Goal: Task Accomplishment & Management: Manage account settings

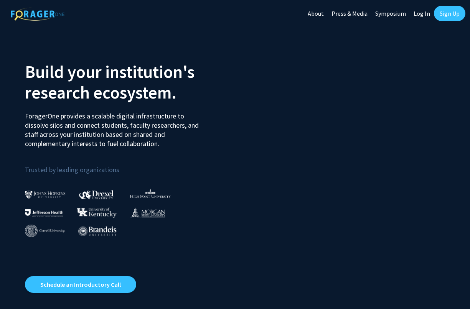
click at [421, 13] on link "Log In" at bounding box center [421, 13] width 24 height 27
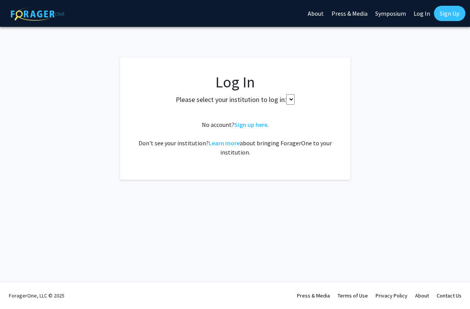
select select
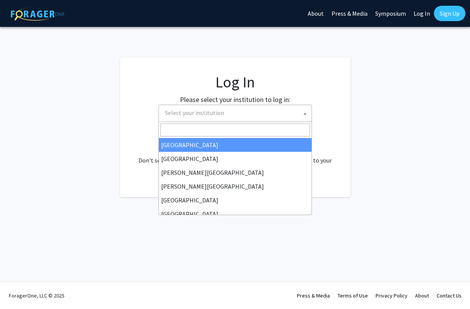
click at [279, 109] on span "Select your institution" at bounding box center [237, 113] width 150 height 16
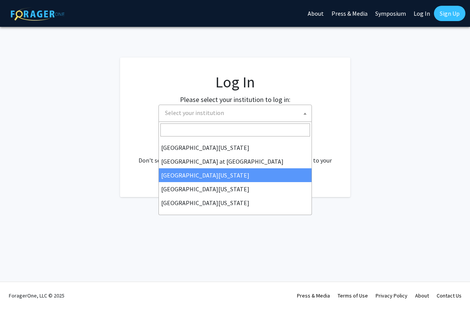
scroll to position [268, 0]
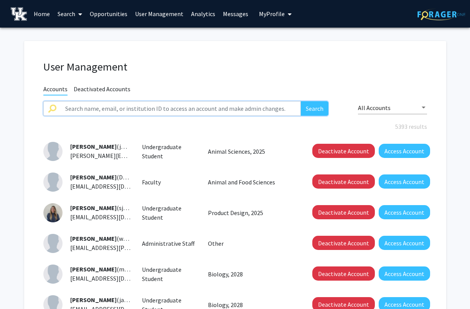
click at [120, 110] on input "text" at bounding box center [181, 108] width 240 height 15
type input "pharmaceutical sciences"
click at [314, 109] on button "Search" at bounding box center [315, 108] width 28 height 15
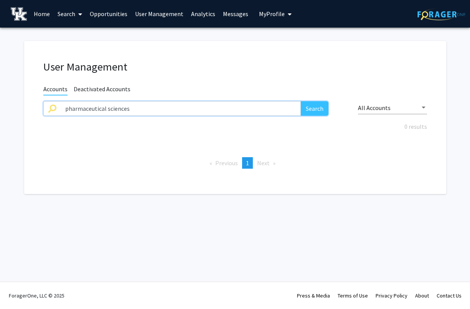
drag, startPoint x: 130, startPoint y: 112, endPoint x: 61, endPoint y: 111, distance: 68.6
click at [61, 111] on input "pharmaceutical sciences" at bounding box center [181, 108] width 240 height 15
type input "[PERSON_NAME]"
click at [314, 109] on button "Search" at bounding box center [315, 108] width 28 height 15
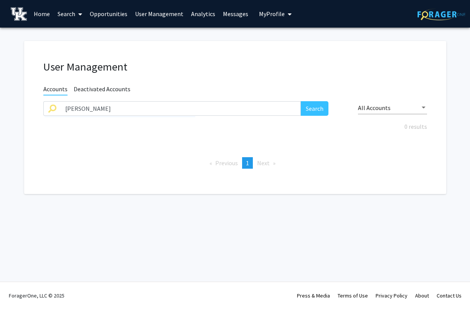
click at [311, 110] on button "Search" at bounding box center [315, 108] width 28 height 15
click at [116, 109] on input "[PERSON_NAME]" at bounding box center [181, 108] width 240 height 15
click at [102, 90] on span "Deactivated Accounts" at bounding box center [102, 90] width 57 height 10
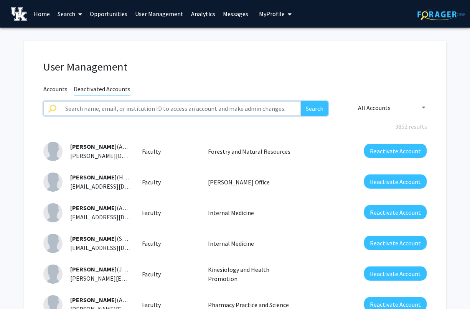
click at [113, 108] on input "text" at bounding box center [181, 108] width 240 height 15
paste input "[PERSON_NAME]"
type input "[PERSON_NAME]"
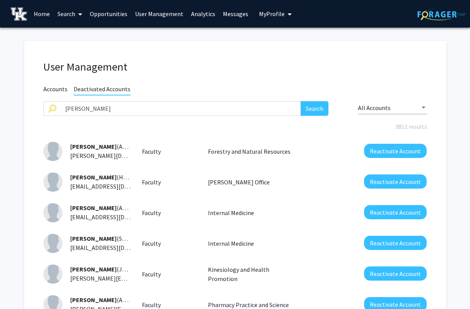
click at [316, 110] on button "Search" at bounding box center [315, 108] width 28 height 15
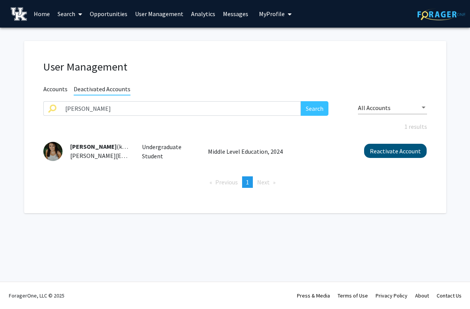
click at [396, 153] on button "Reactivate Account" at bounding box center [395, 151] width 62 height 14
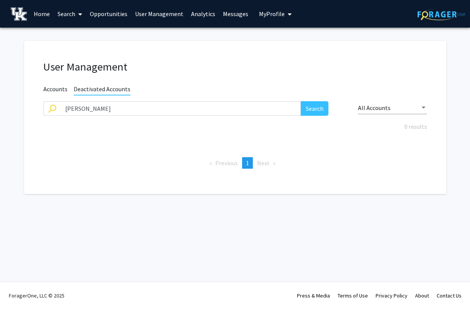
click at [56, 88] on span "Accounts" at bounding box center [55, 90] width 24 height 10
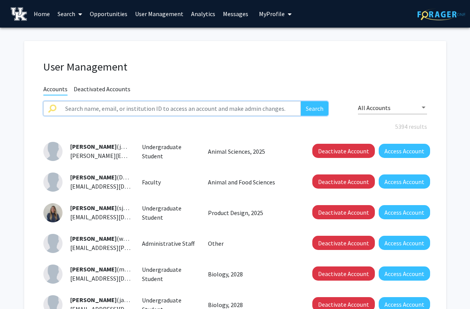
click at [89, 109] on input "text" at bounding box center [181, 108] width 240 height 15
paste input "Kaitlyn bowman"
type input "Kaitlyn bowman"
click at [314, 109] on button "Search" at bounding box center [315, 108] width 28 height 15
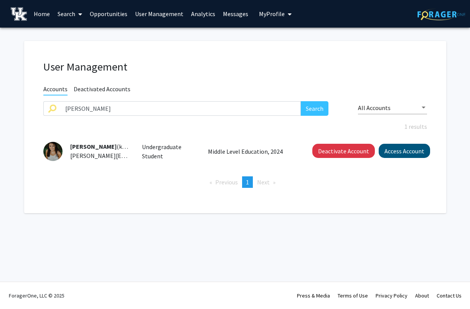
click at [403, 152] on button "Access Account" at bounding box center [403, 151] width 51 height 14
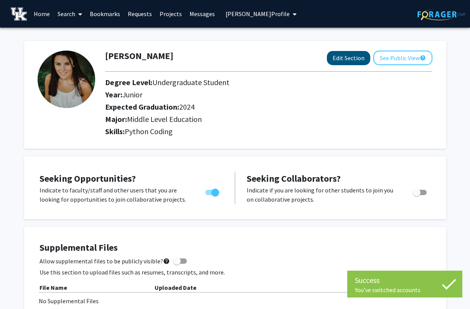
click at [348, 61] on button "Edit Section" at bounding box center [348, 58] width 43 height 14
select select "junior"
select select "2024"
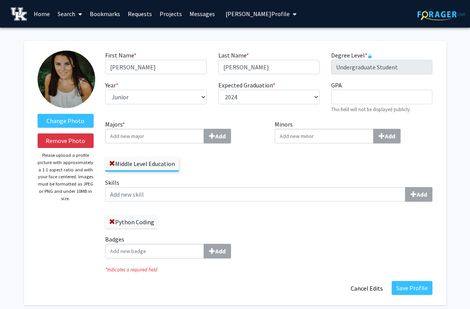
click at [166, 138] on input "Majors * Add" at bounding box center [154, 136] width 99 height 15
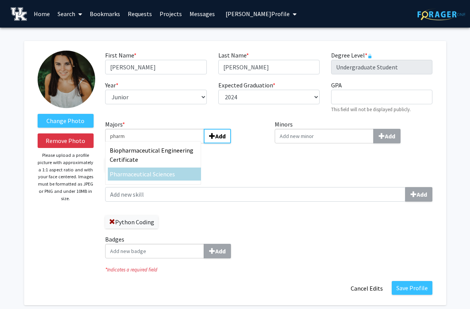
type input "pharm"
click at [134, 175] on span "aceutical Sciences" at bounding box center [151, 174] width 47 height 8
click at [134, 143] on input "pharm" at bounding box center [154, 136] width 99 height 15
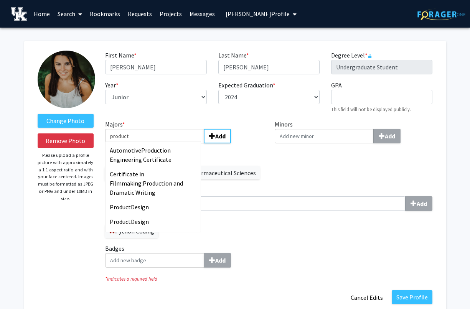
type input "product"
click at [244, 155] on label "Click to choose a primary major:" at bounding box center [184, 154] width 158 height 9
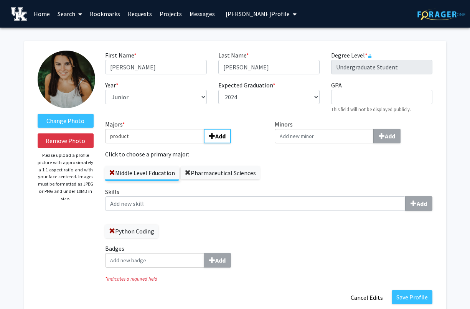
click at [189, 174] on span at bounding box center [187, 173] width 6 height 6
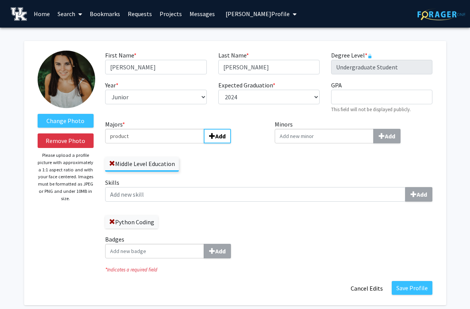
drag, startPoint x: 133, startPoint y: 139, endPoint x: 104, endPoint y: 138, distance: 28.4
click at [104, 138] on div "Majors * product Add Middle Level Education" at bounding box center [183, 149] width 169 height 58
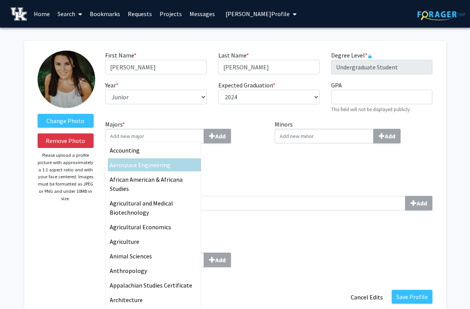
click at [251, 182] on div "Majors * Accounting Aerospace Engineering African American & Africana Studies A…" at bounding box center [268, 197] width 339 height 154
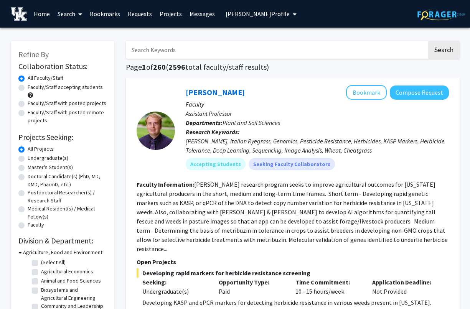
click at [246, 16] on span "Kaitlyn Bowman's Profile" at bounding box center [257, 14] width 64 height 8
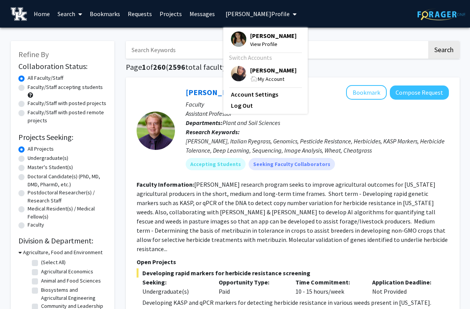
click at [253, 35] on span "[PERSON_NAME]" at bounding box center [273, 35] width 46 height 8
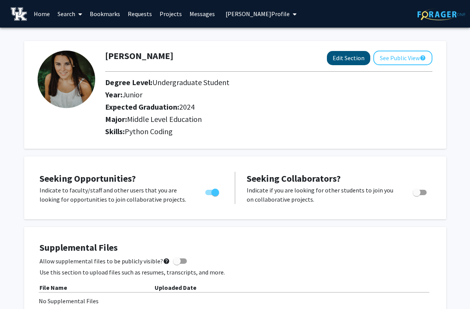
click at [345, 59] on button "Edit Section" at bounding box center [348, 58] width 43 height 14
select select "junior"
select select "2024"
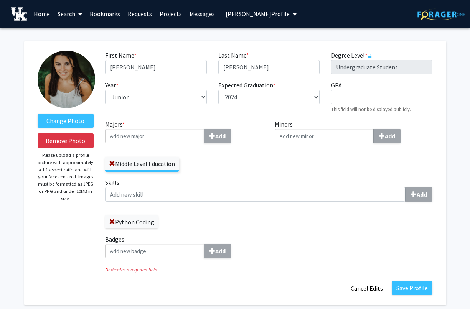
click at [151, 135] on input "Majors * Add" at bounding box center [154, 136] width 99 height 15
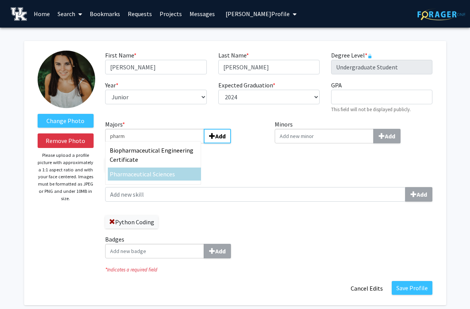
type input "pharm"
click at [154, 171] on div "Pharm aceutical Sciences" at bounding box center [154, 173] width 89 height 9
click at [154, 143] on input "pharm" at bounding box center [154, 136] width 99 height 15
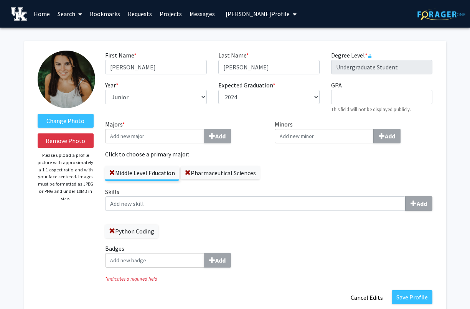
click at [154, 141] on input "Majors * Add" at bounding box center [154, 136] width 99 height 15
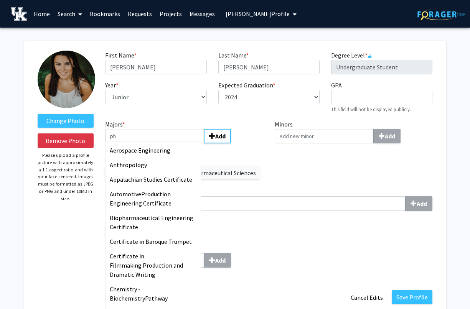
type input "pha"
